Goal: Information Seeking & Learning: Check status

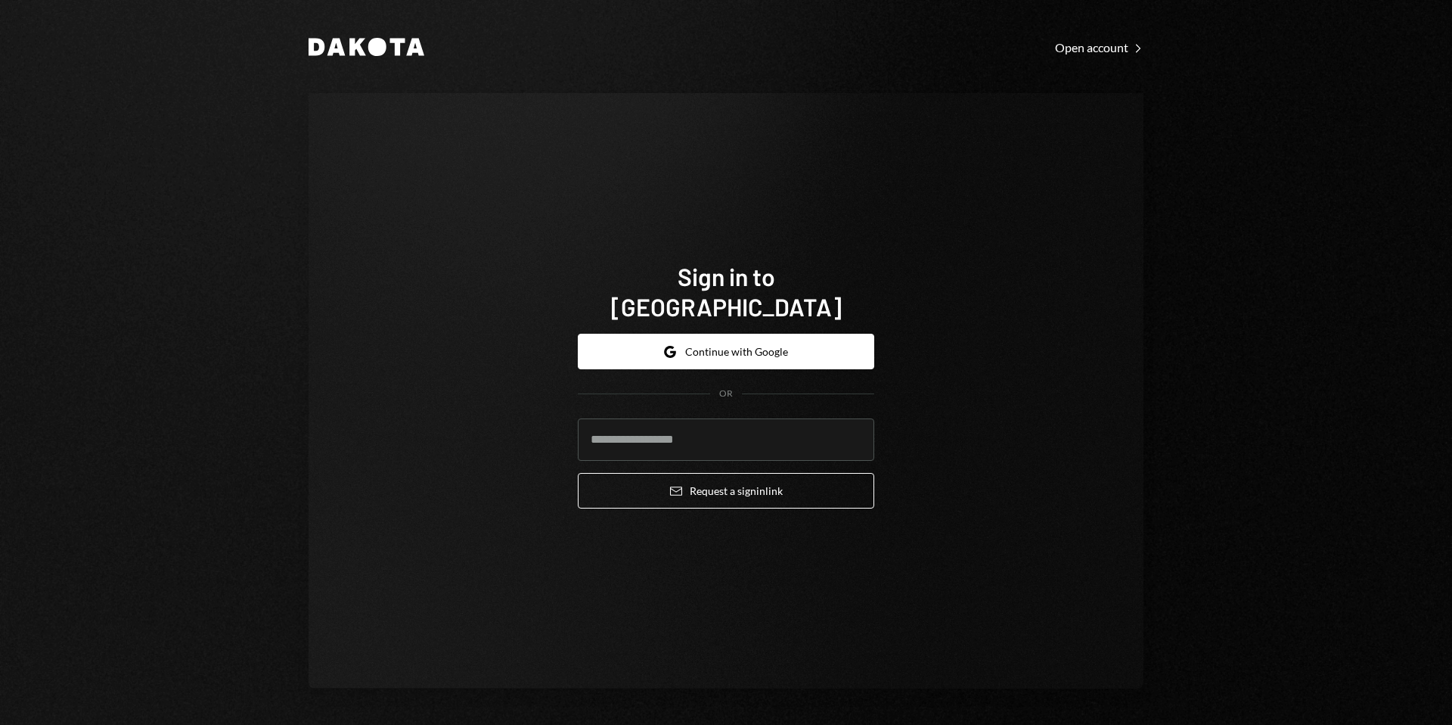
type input "**********"
click at [679, 485] on icon "Email" at bounding box center [676, 491] width 12 height 12
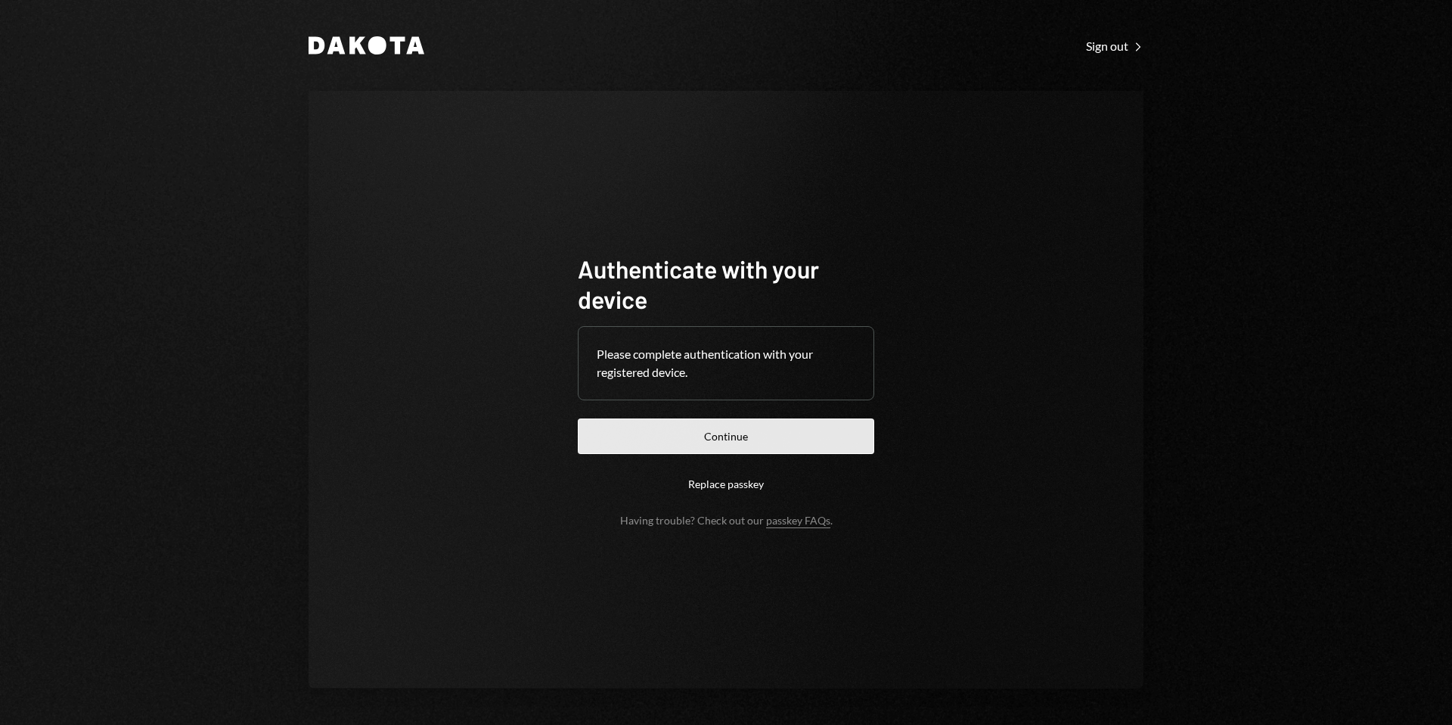
click at [788, 440] on button "Continue" at bounding box center [726, 436] width 297 height 36
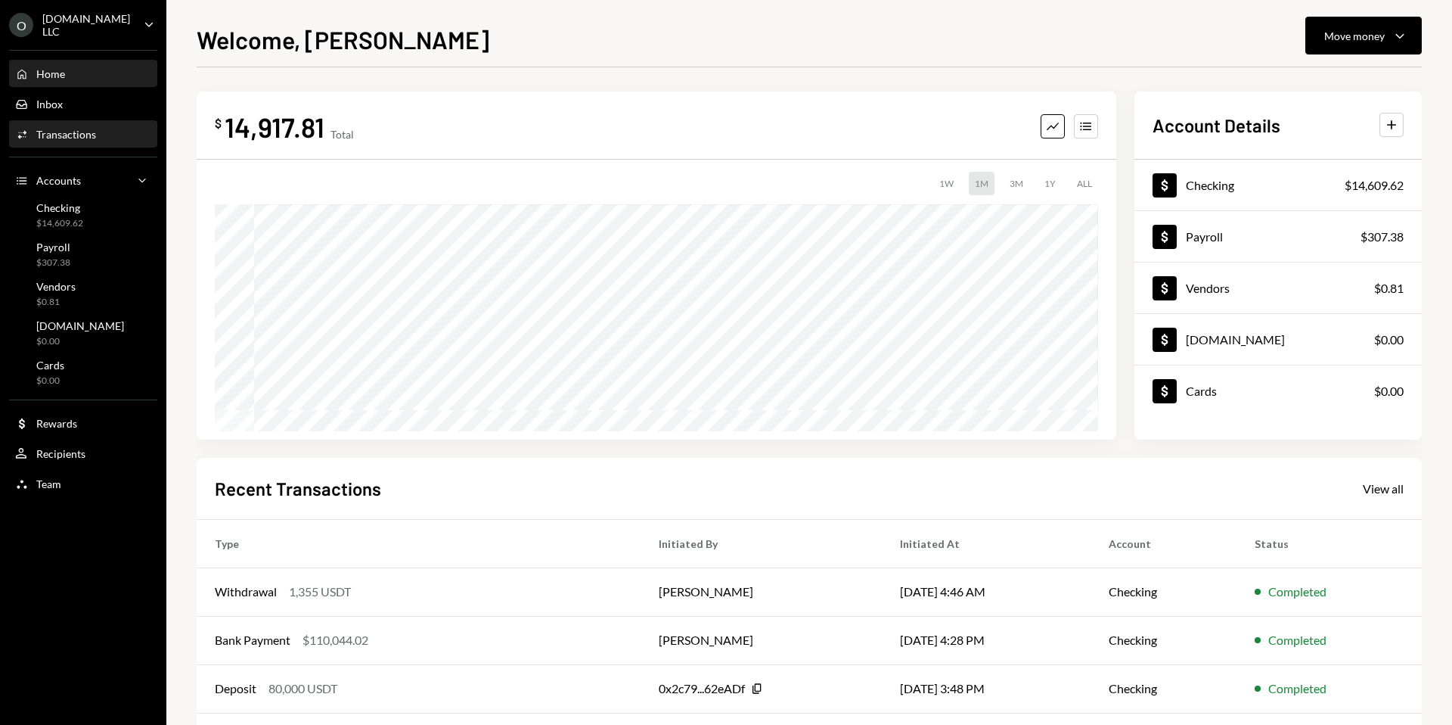
click at [54, 137] on div "Transactions" at bounding box center [66, 134] width 60 height 13
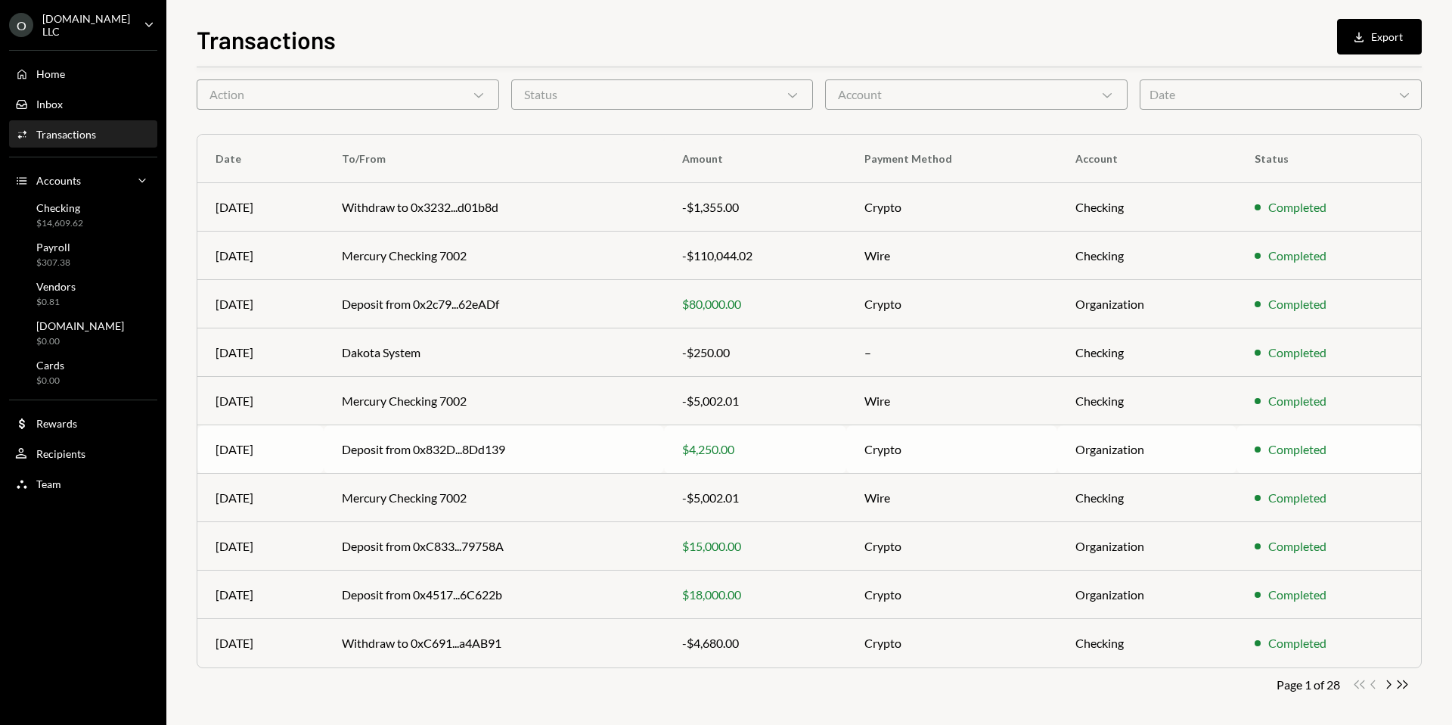
scroll to position [65, 0]
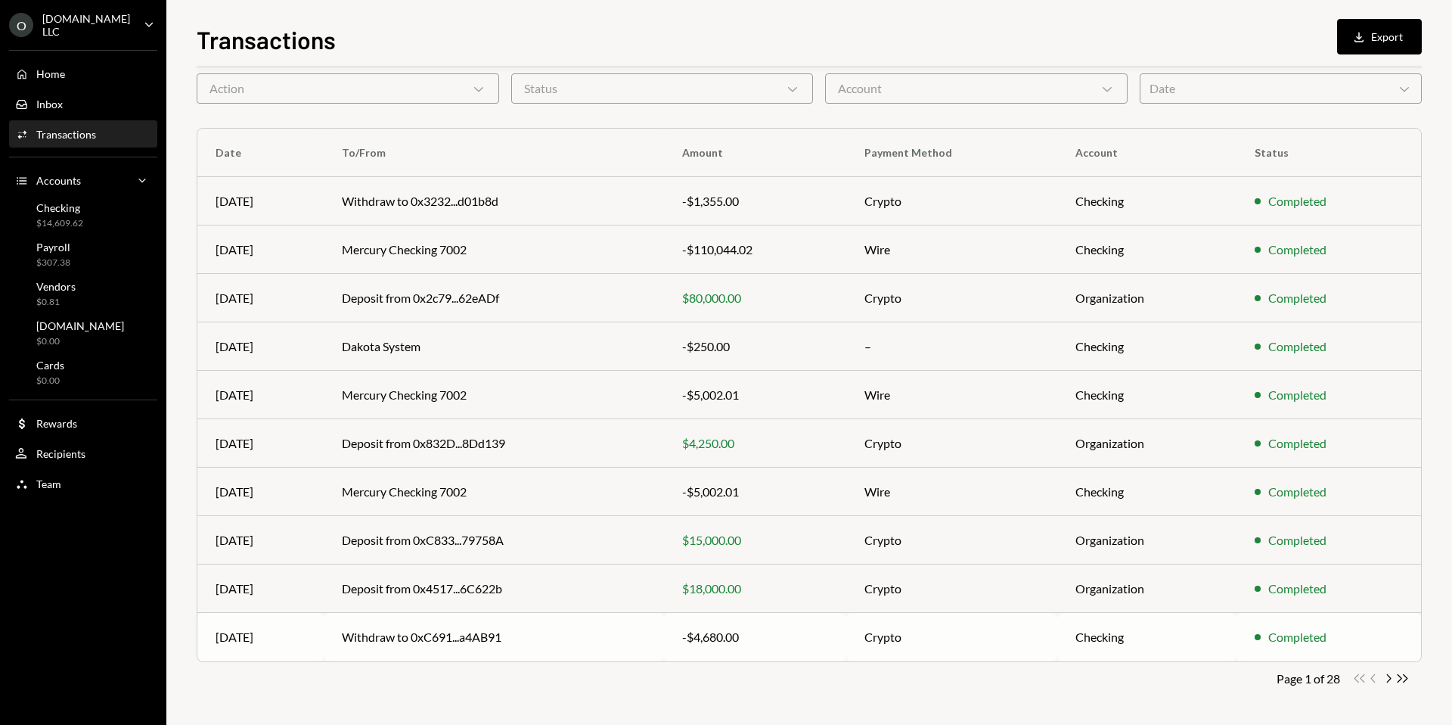
click at [677, 633] on td "-$4,680.00" at bounding box center [755, 637] width 182 height 48
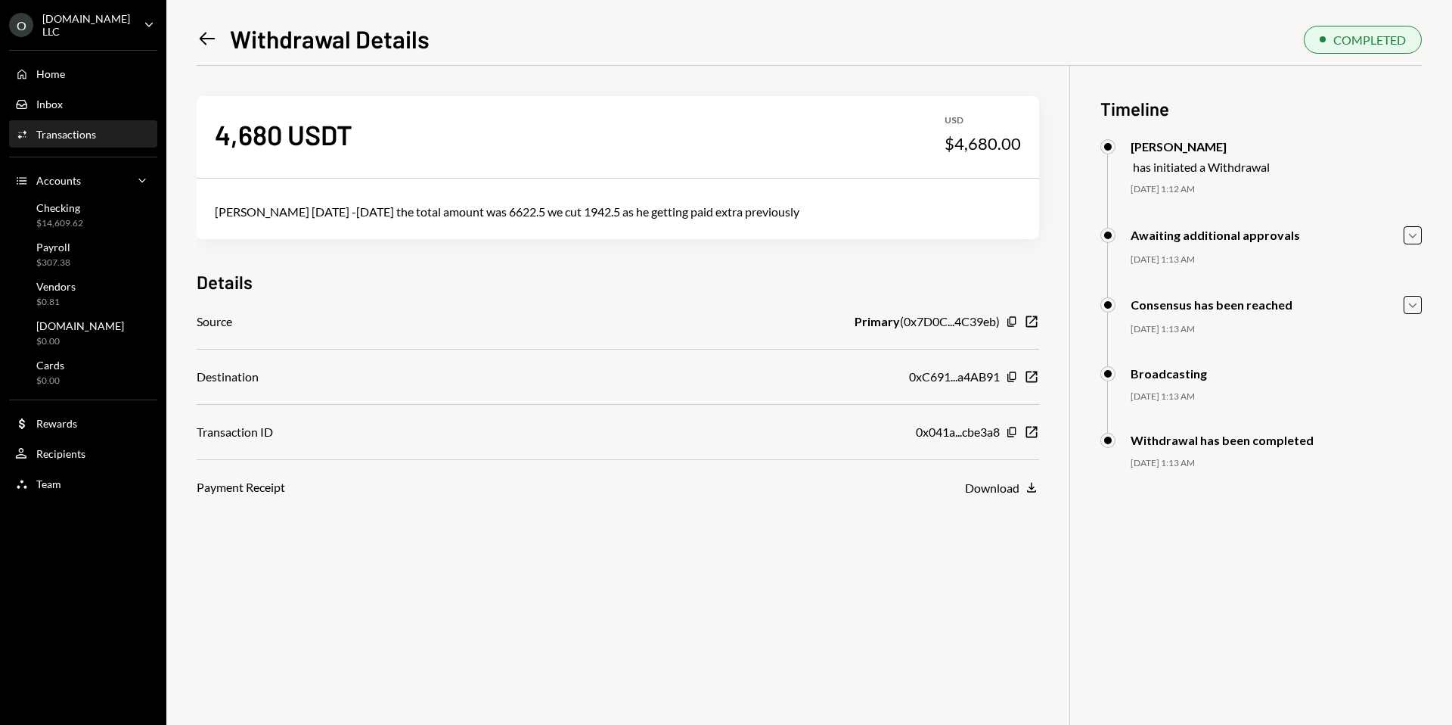
click at [206, 38] on icon at bounding box center [208, 39] width 16 height 13
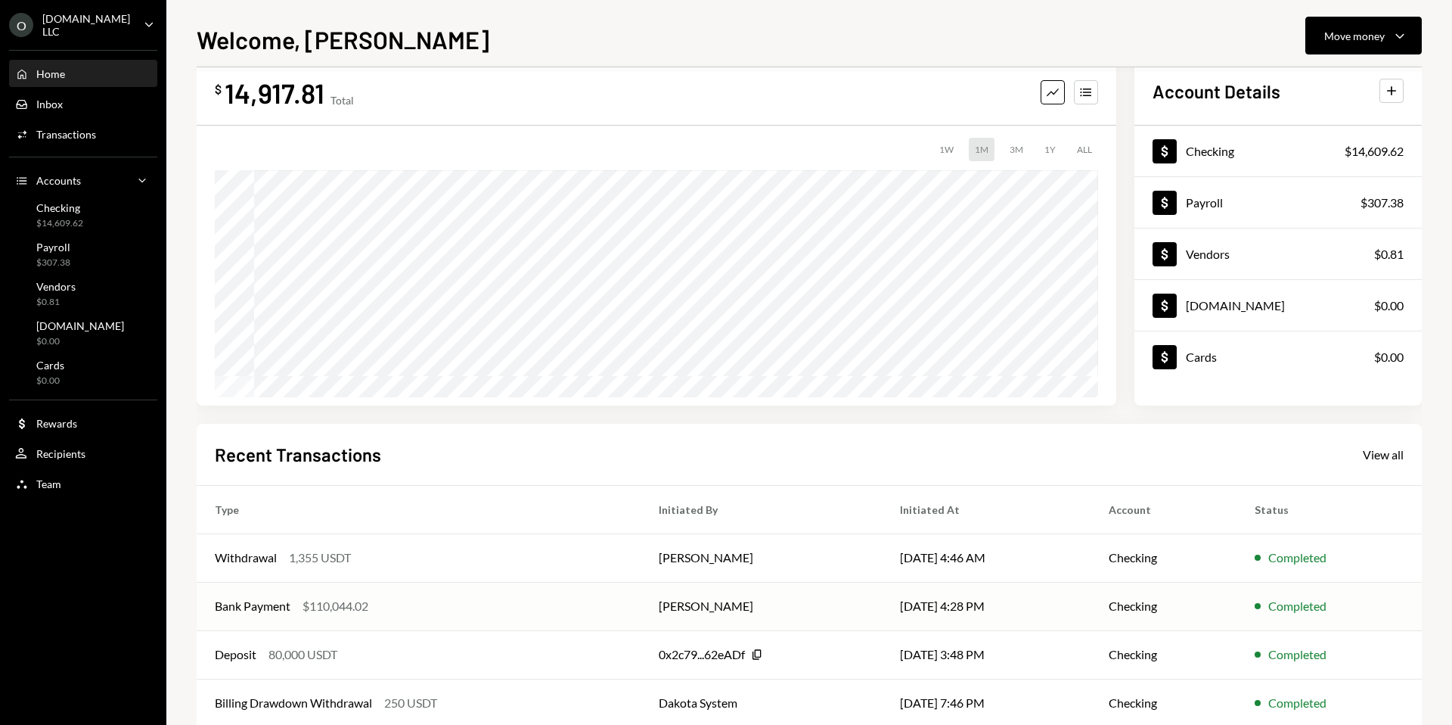
scroll to position [114, 0]
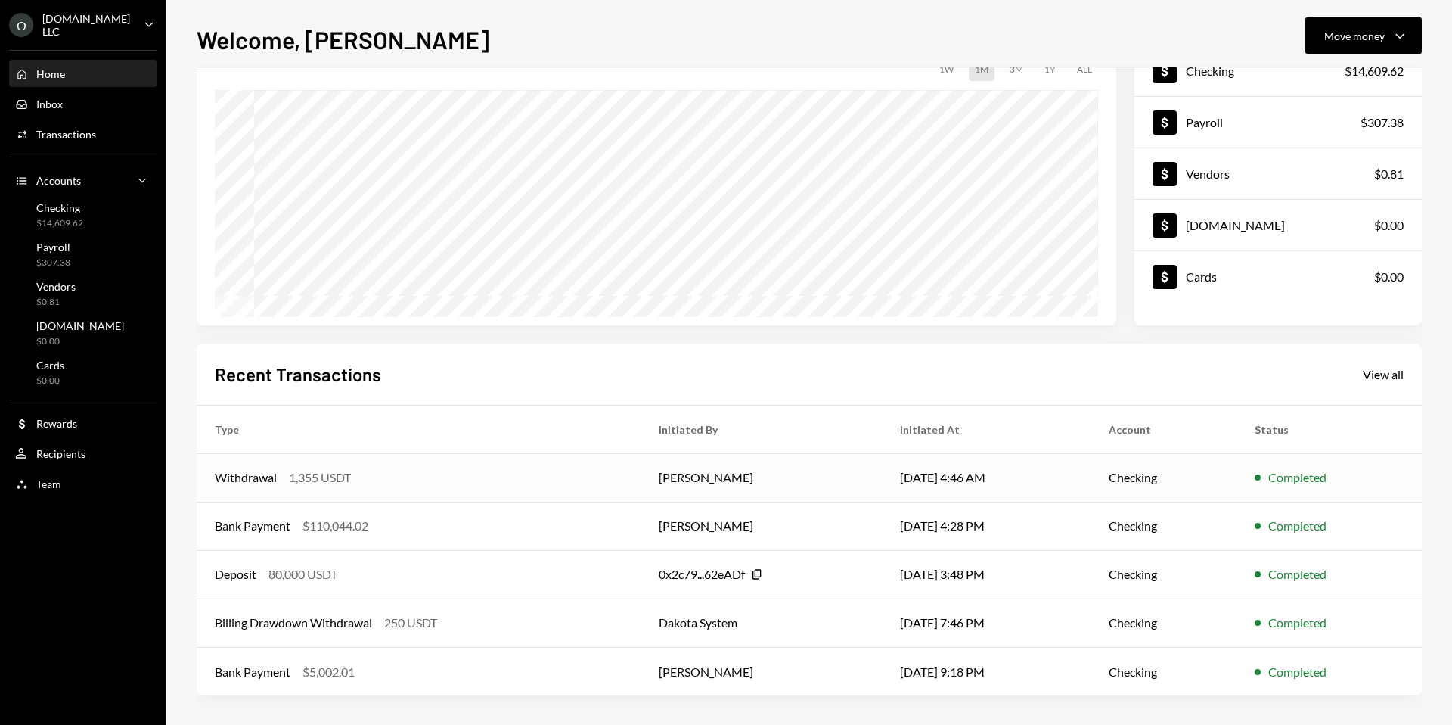
click at [441, 477] on div "Withdrawal 1,355 USDT" at bounding box center [419, 477] width 408 height 18
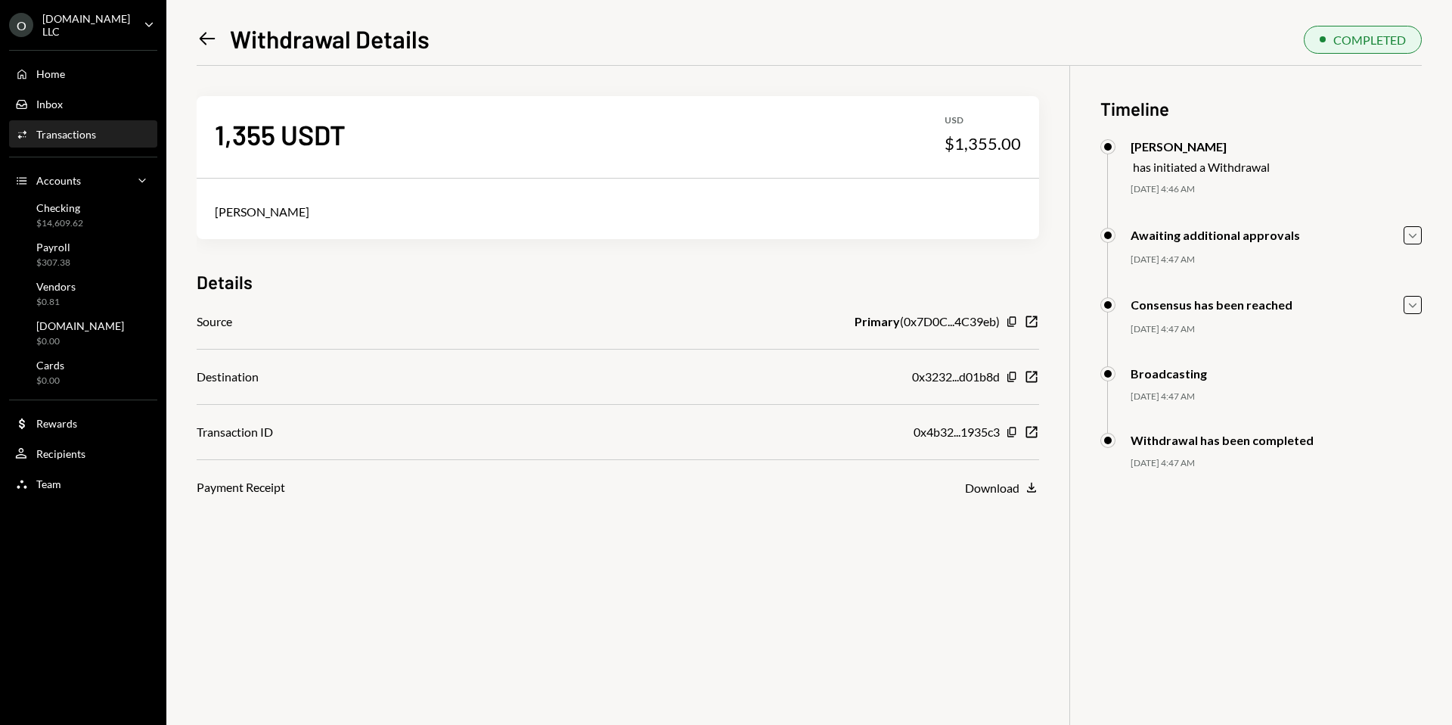
click at [210, 42] on icon "Left Arrow" at bounding box center [207, 38] width 21 height 21
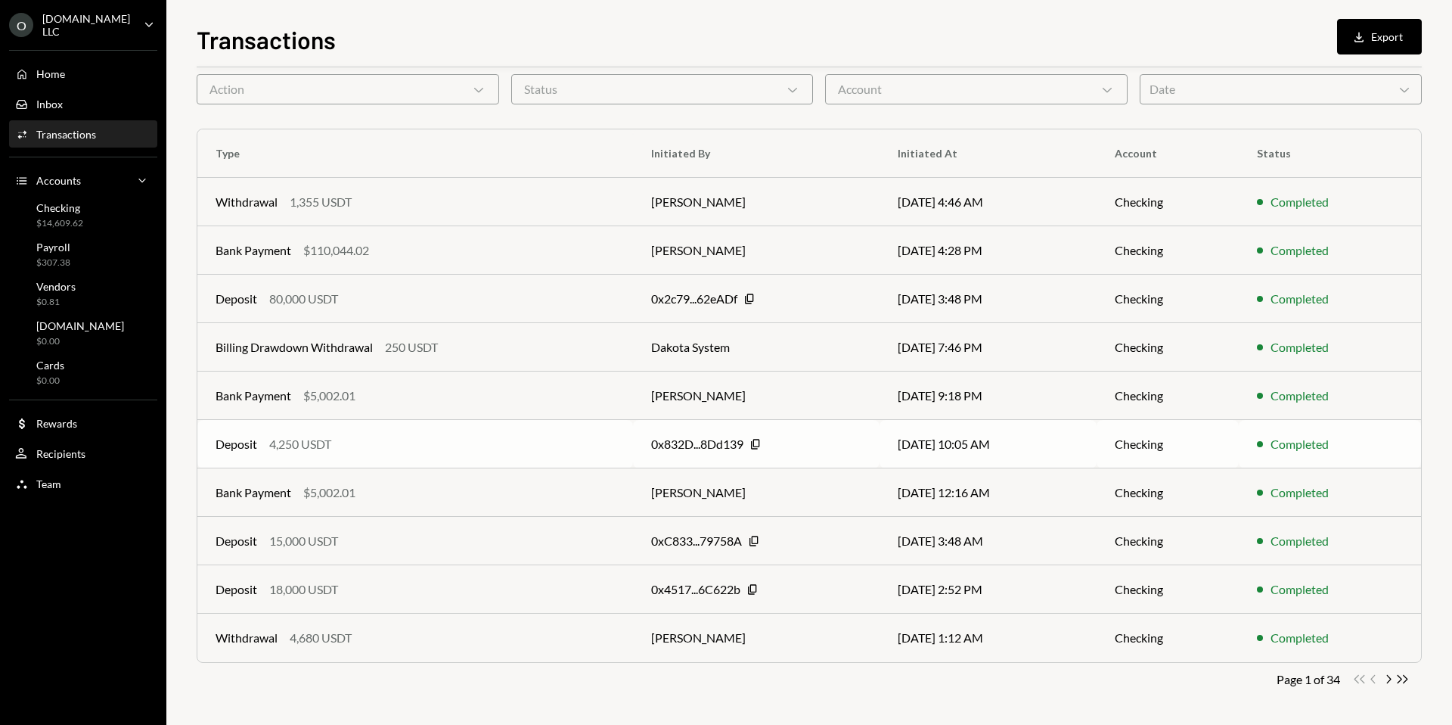
scroll to position [65, 0]
click at [393, 642] on div "Withdrawal 4,680 USDT" at bounding box center [415, 637] width 399 height 18
